Goal: Task Accomplishment & Management: Complete application form

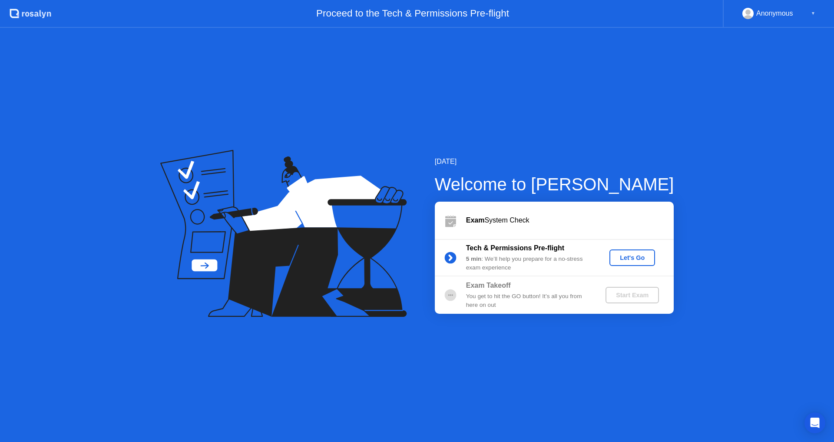
click at [473, 295] on div "You get to hit the GO button! It’s all you from here on out" at bounding box center [528, 301] width 125 height 18
click at [636, 256] on div "Let's Go" at bounding box center [632, 257] width 39 height 7
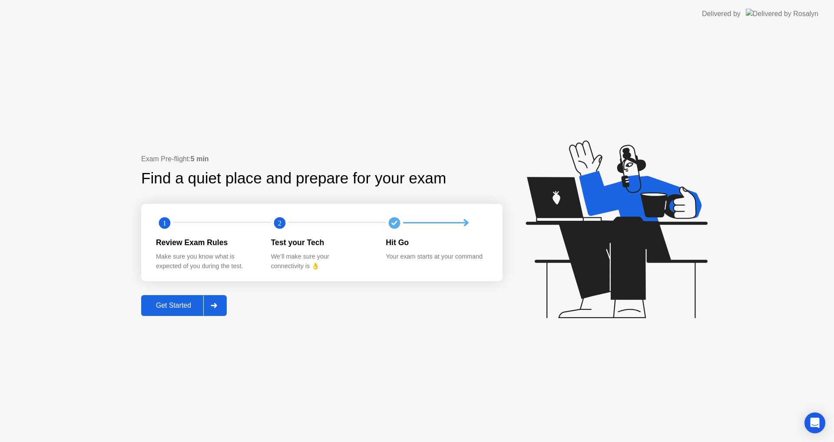
click at [180, 309] on div "Get Started" at bounding box center [174, 305] width 60 height 8
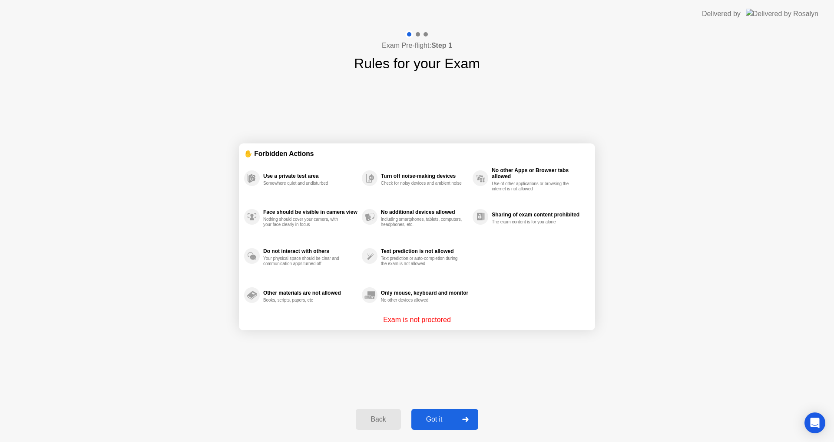
click at [442, 417] on div "Got it" at bounding box center [434, 419] width 41 height 8
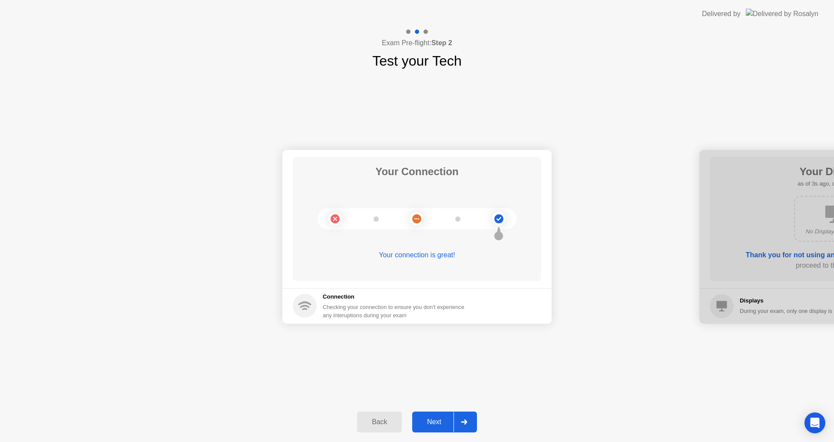
click at [445, 421] on div "Next" at bounding box center [434, 422] width 39 height 8
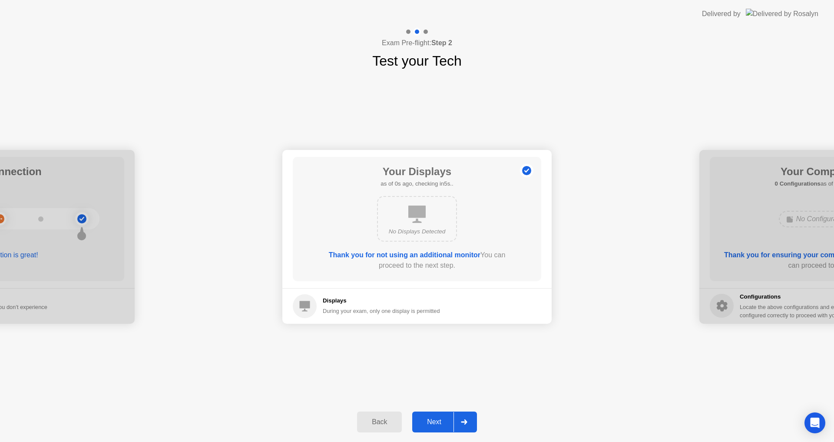
click at [445, 421] on div "Next" at bounding box center [434, 422] width 39 height 8
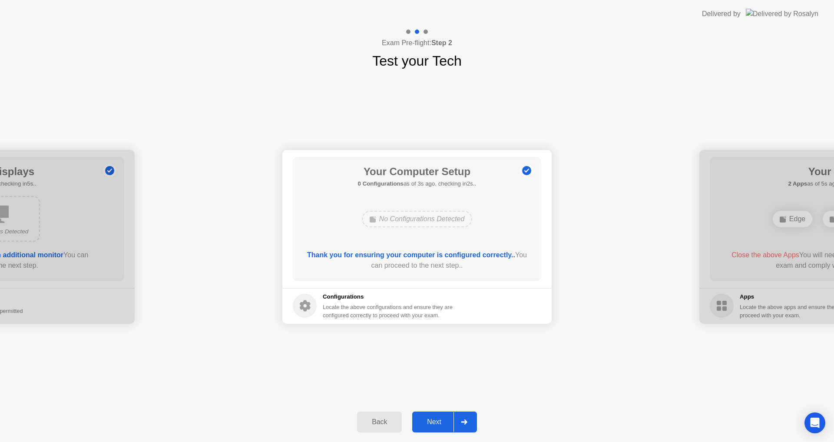
click at [445, 421] on div "Next" at bounding box center [434, 422] width 39 height 8
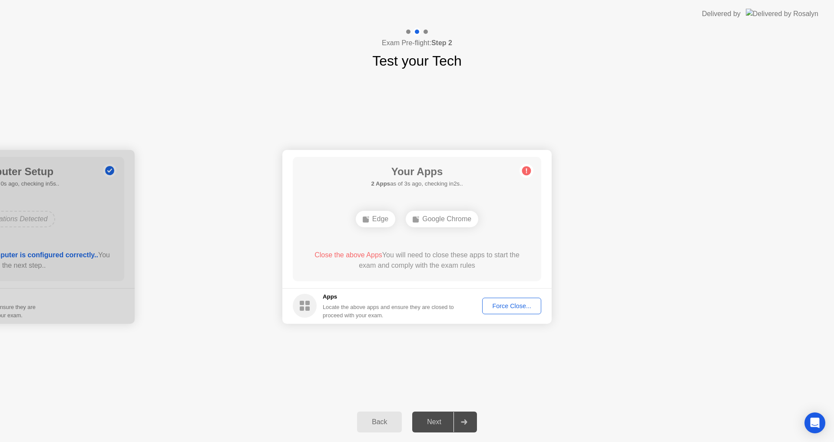
click at [504, 307] on div "Force Close..." at bounding box center [511, 305] width 53 height 7
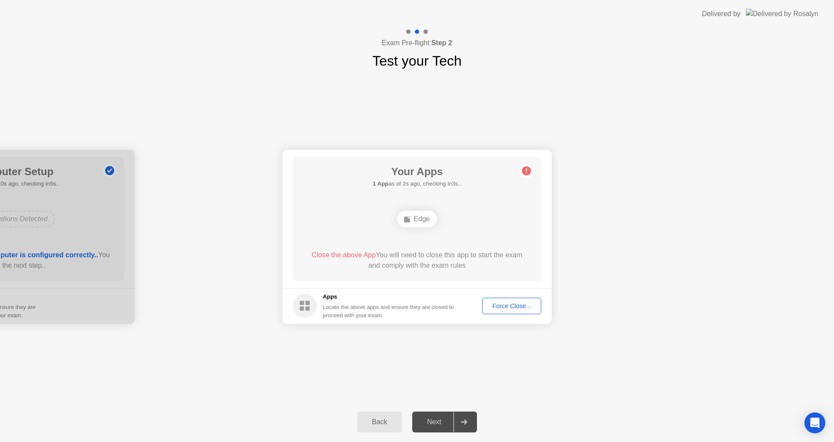
click at [505, 304] on div "Force Close..." at bounding box center [511, 305] width 53 height 7
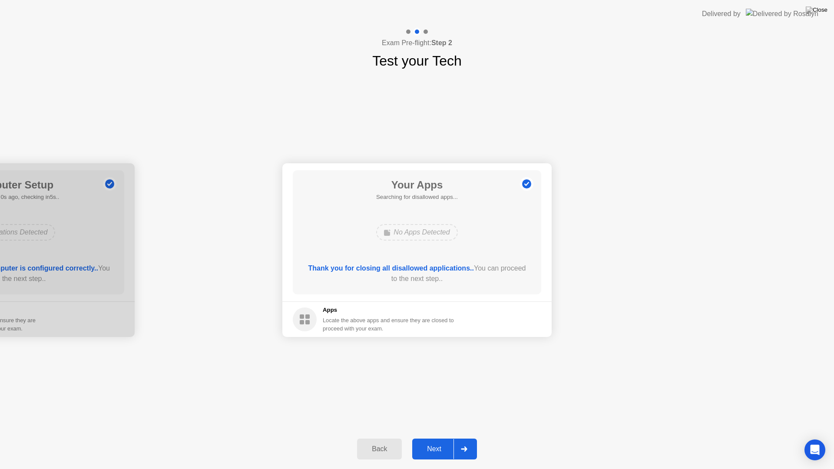
click at [436, 441] on div "Next" at bounding box center [434, 449] width 39 height 8
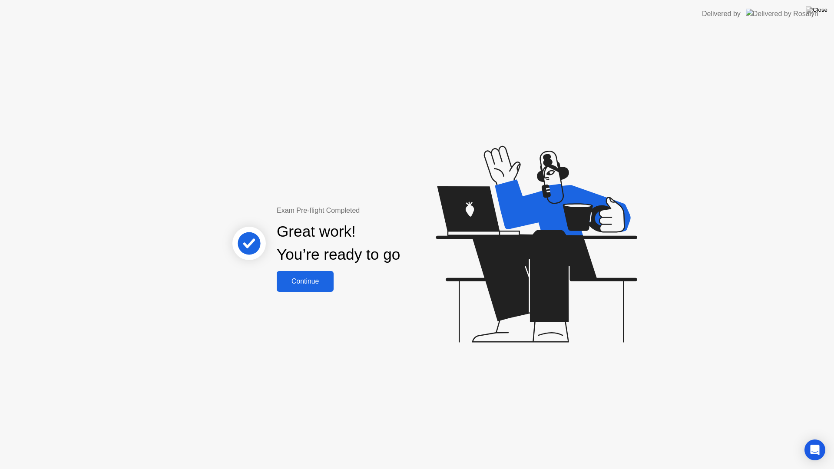
click at [308, 283] on div "Continue" at bounding box center [305, 282] width 52 height 8
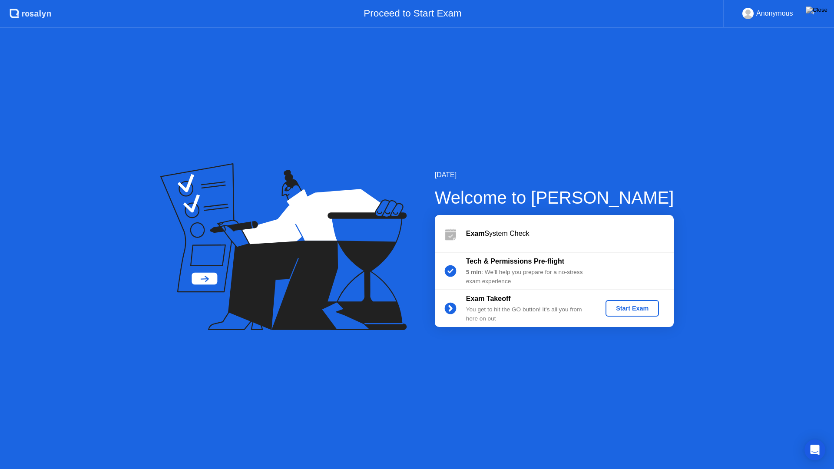
click at [643, 306] on div "Start Exam" at bounding box center [632, 308] width 46 height 7
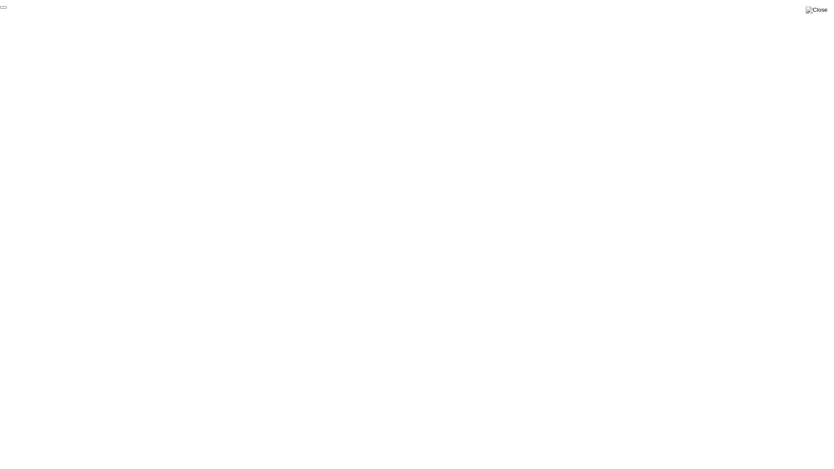
click div "End Proctoring Session"
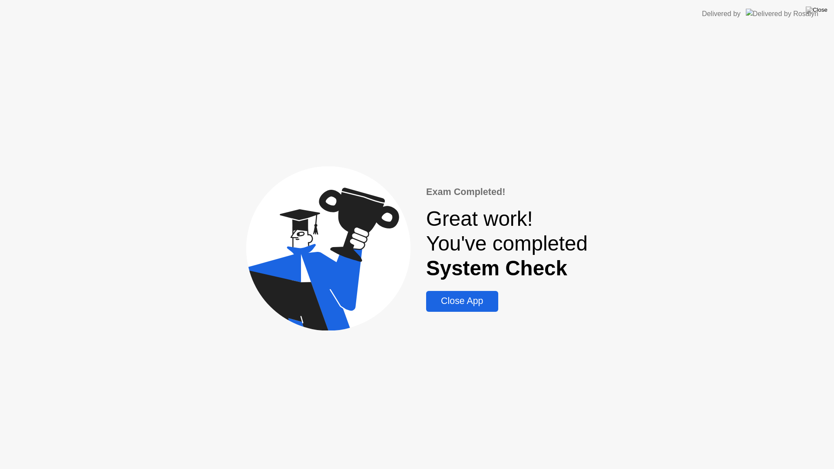
click at [454, 301] on div "Close App" at bounding box center [462, 301] width 66 height 11
